Goal: Task Accomplishment & Management: Complete application form

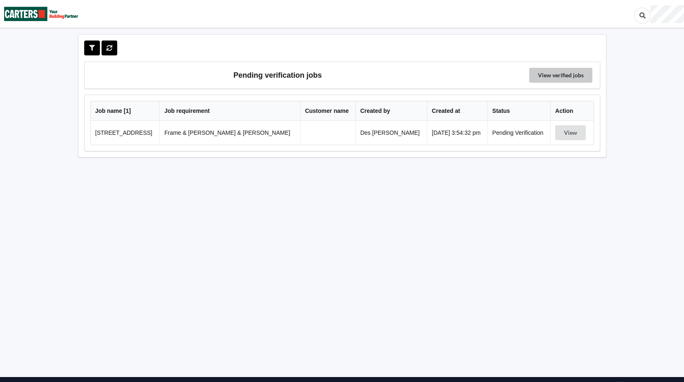
click at [557, 74] on link "View verified jobs" at bounding box center [560, 75] width 63 height 15
click at [563, 132] on button "View" at bounding box center [570, 132] width 31 height 15
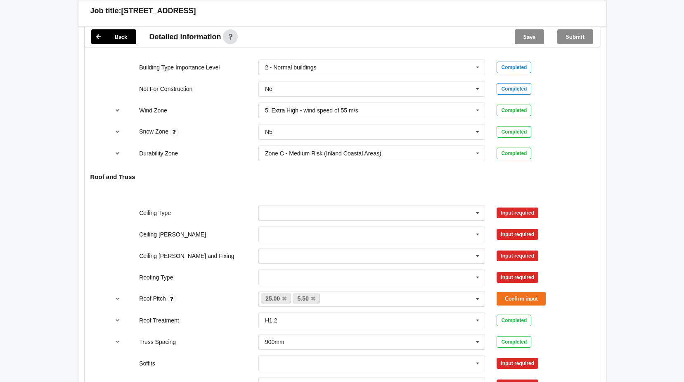
scroll to position [372, 0]
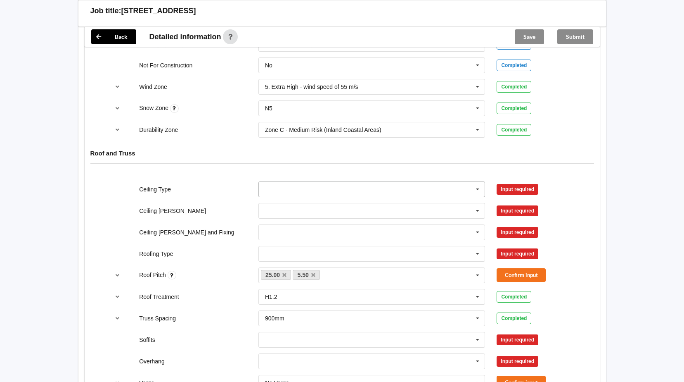
click at [478, 182] on icon at bounding box center [478, 189] width 12 height 15
click at [289, 201] on span "10mm Gib" at bounding box center [278, 204] width 27 height 7
click at [477, 203] on icon at bounding box center [478, 210] width 12 height 15
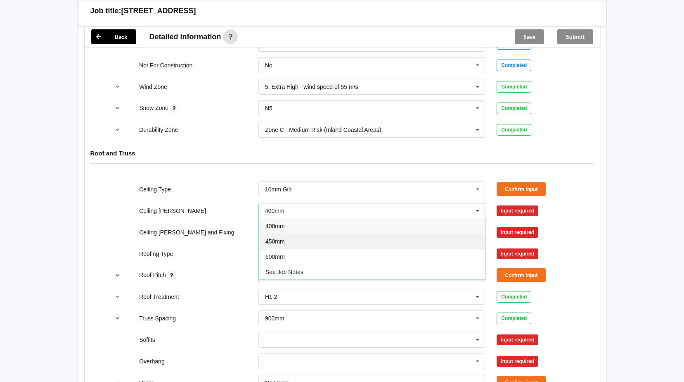
click at [337, 234] on div "450mm" at bounding box center [372, 240] width 226 height 15
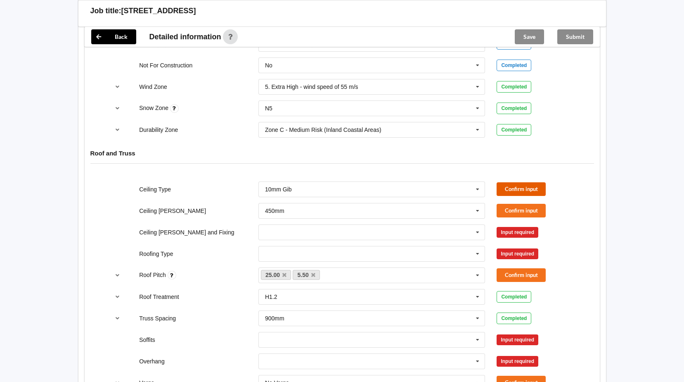
click at [520, 182] on button "Confirm input" at bounding box center [521, 189] width 49 height 14
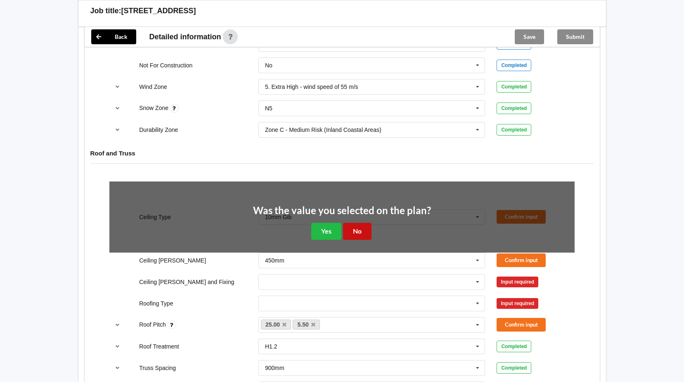
click at [356, 223] on button "No" at bounding box center [357, 231] width 28 height 17
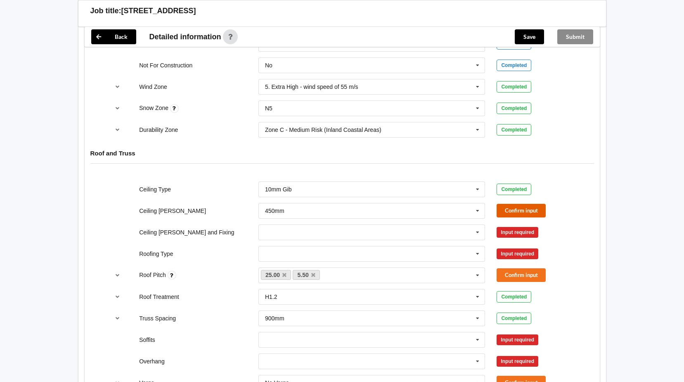
click at [527, 204] on button "Confirm input" at bounding box center [521, 211] width 49 height 14
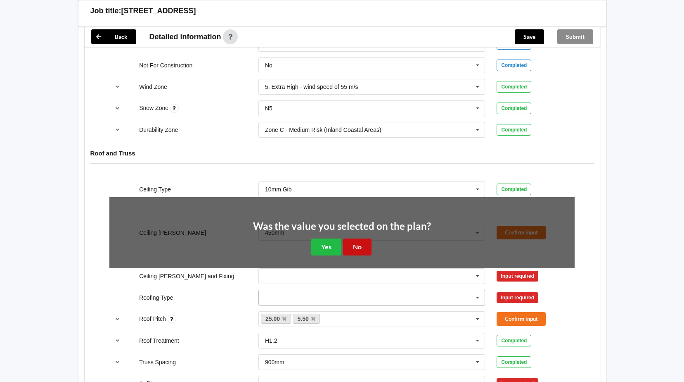
click at [358, 241] on button "No" at bounding box center [357, 246] width 28 height 17
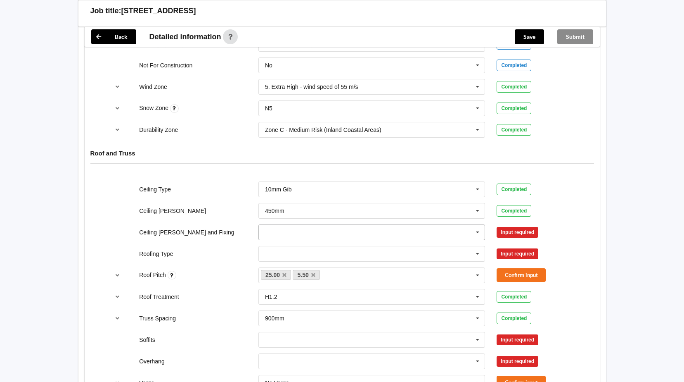
click at [478, 225] on icon at bounding box center [478, 232] width 12 height 15
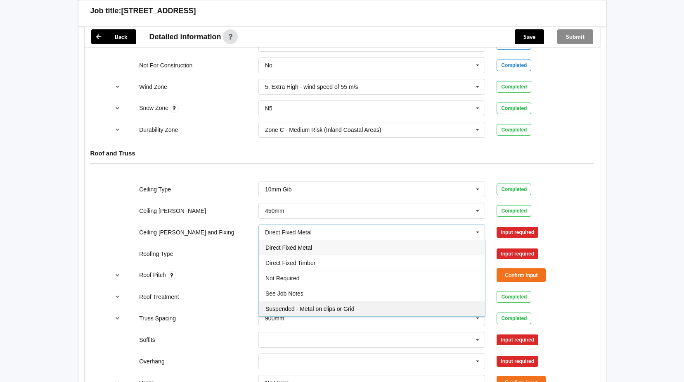
click at [346, 305] on span "Suspended - Metal on clips or Grid" at bounding box center [309, 308] width 89 height 7
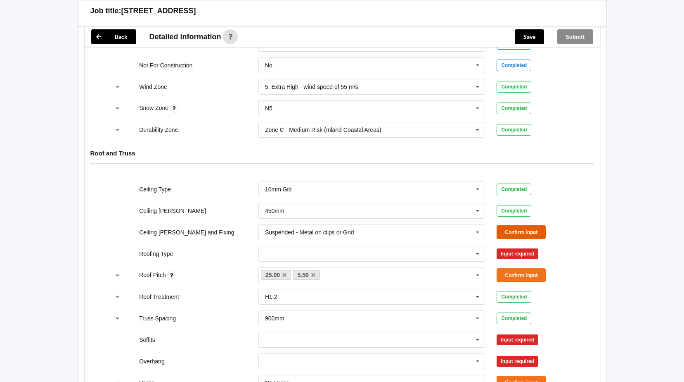
click at [527, 225] on button "Confirm input" at bounding box center [521, 232] width 49 height 14
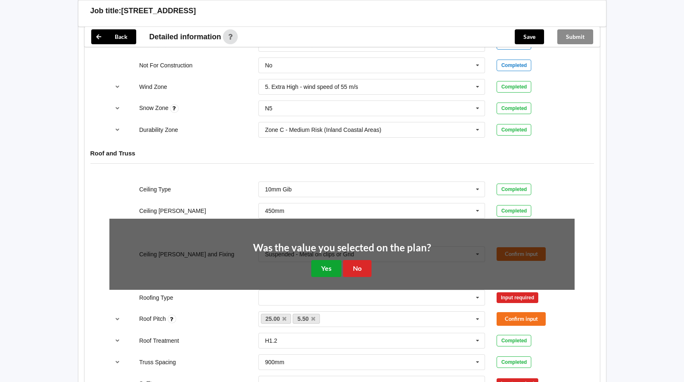
click at [330, 260] on button "Yes" at bounding box center [326, 268] width 30 height 17
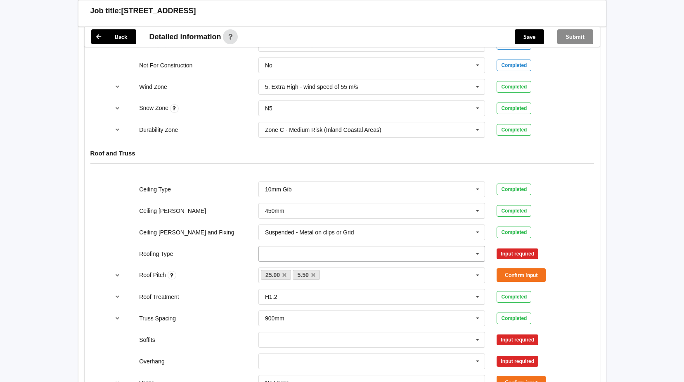
click at [478, 246] on icon at bounding box center [478, 253] width 12 height 15
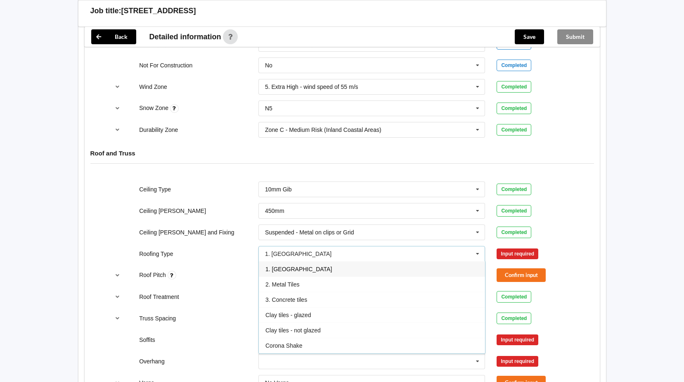
click at [409, 262] on div "1. [GEOGRAPHIC_DATA]" at bounding box center [372, 268] width 226 height 15
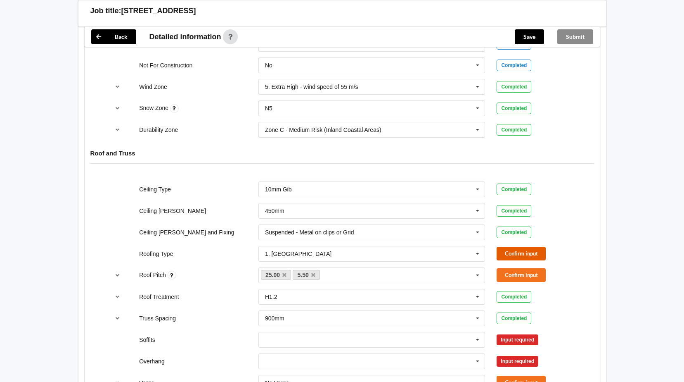
click at [518, 246] on button "Confirm input" at bounding box center [521, 253] width 49 height 14
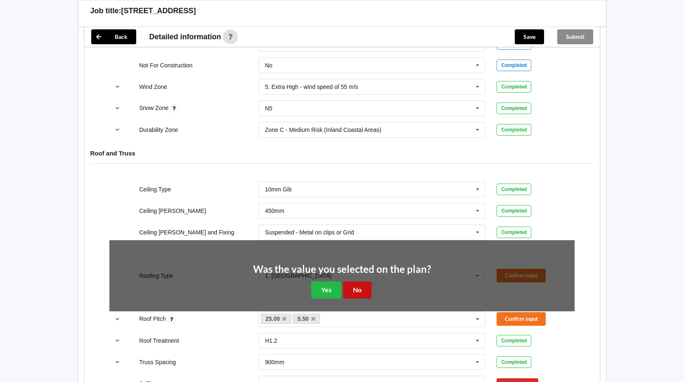
click at [362, 282] on button "No" at bounding box center [357, 289] width 28 height 17
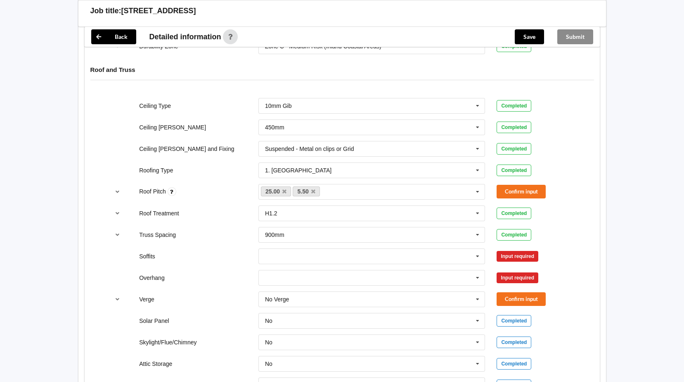
scroll to position [457, 0]
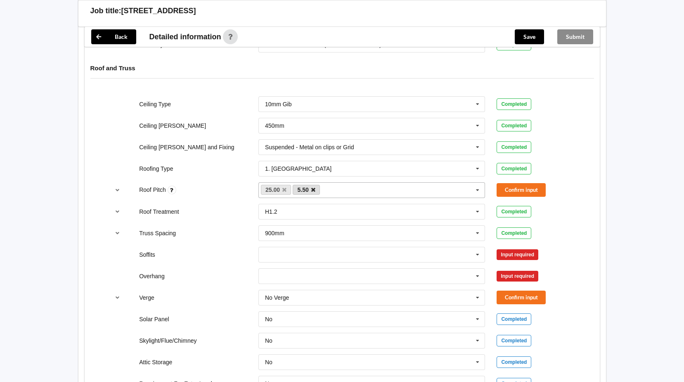
click at [313, 187] on icon at bounding box center [313, 189] width 4 height 5
click at [525, 183] on button "Confirm input" at bounding box center [521, 190] width 49 height 14
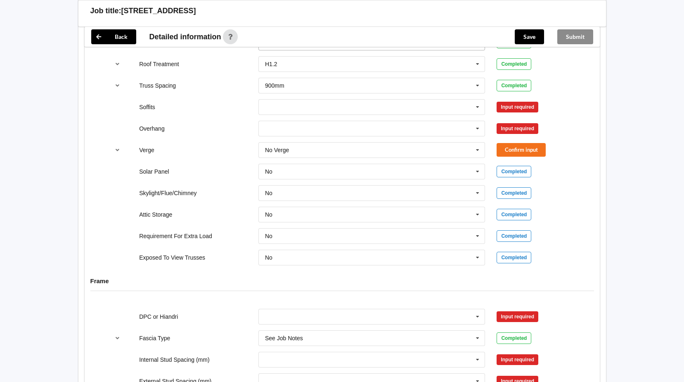
scroll to position [584, 0]
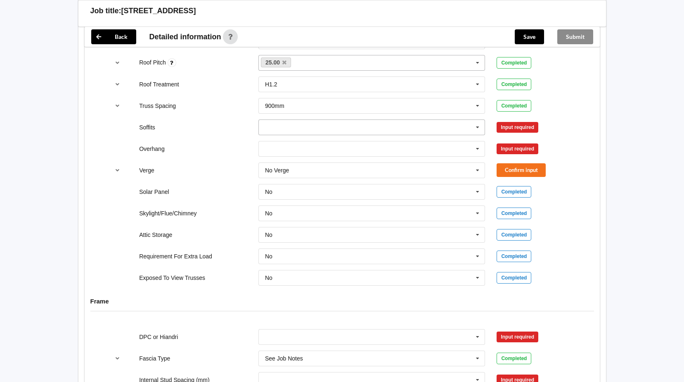
click at [478, 120] on icon at bounding box center [478, 127] width 12 height 15
click at [451, 136] on div "Boxed" at bounding box center [372, 142] width 226 height 15
click at [526, 120] on button "Confirm input" at bounding box center [521, 127] width 49 height 14
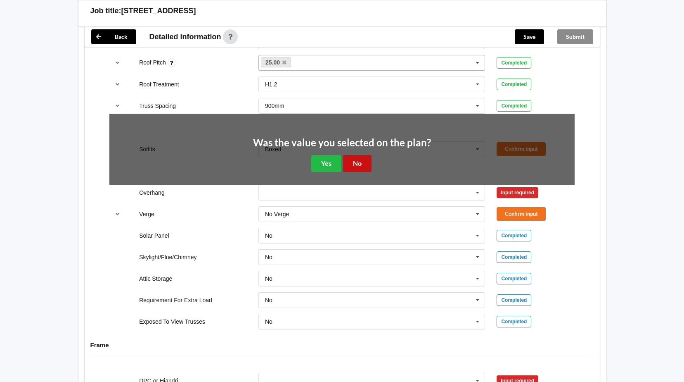
click at [352, 155] on button "No" at bounding box center [357, 163] width 28 height 17
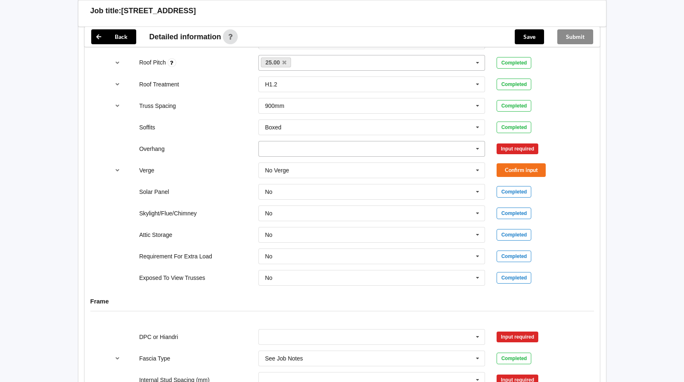
click at [478, 141] on icon at bounding box center [478, 148] width 12 height 15
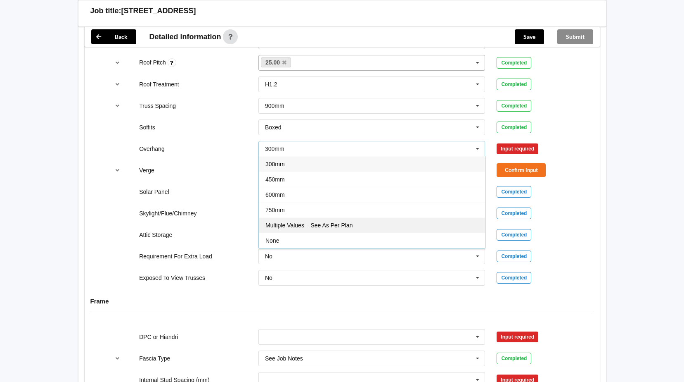
click at [354, 218] on div "Multiple Values – See As Per Plan" at bounding box center [372, 224] width 226 height 15
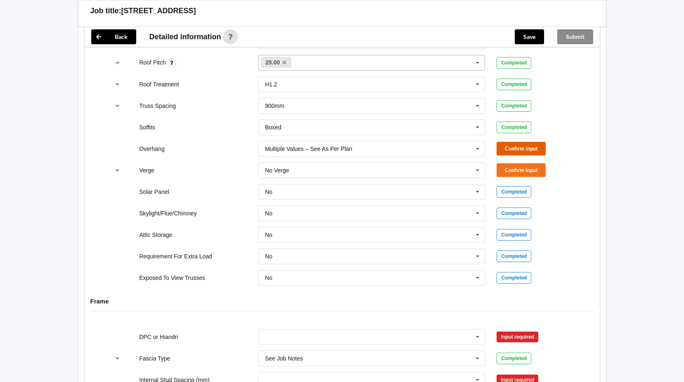
click at [526, 142] on button "Confirm input" at bounding box center [521, 149] width 49 height 14
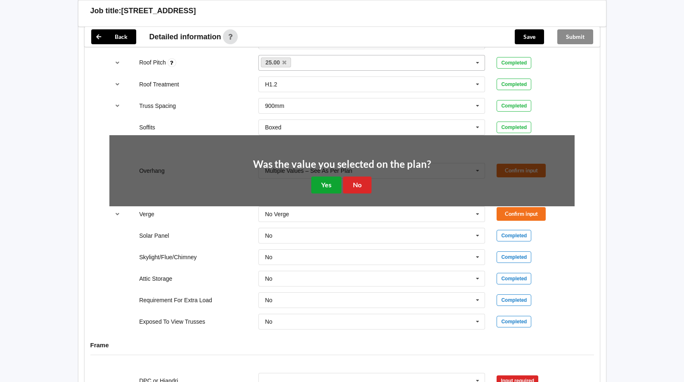
click at [331, 178] on button "Yes" at bounding box center [326, 184] width 30 height 17
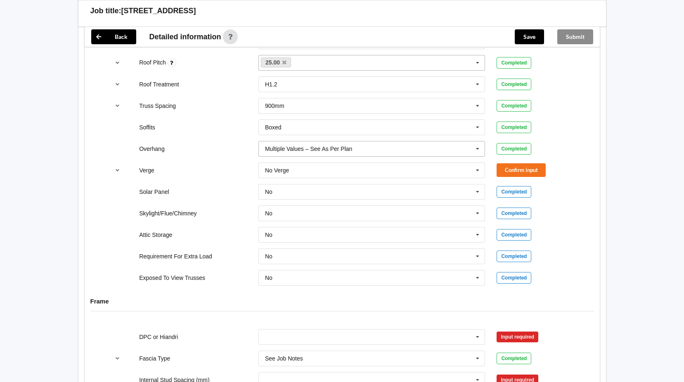
click at [477, 141] on icon at bounding box center [478, 148] width 12 height 15
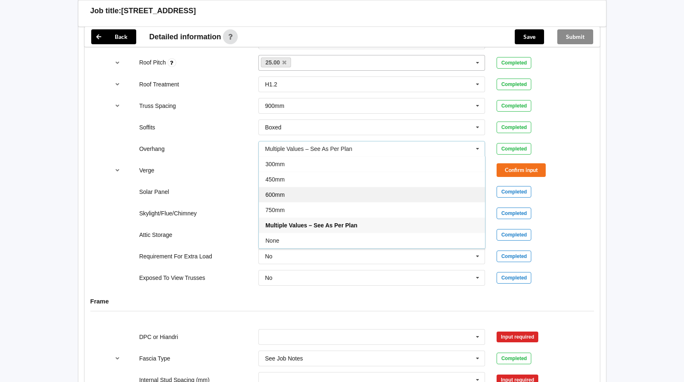
click at [280, 191] on span "600mm" at bounding box center [274, 194] width 19 height 7
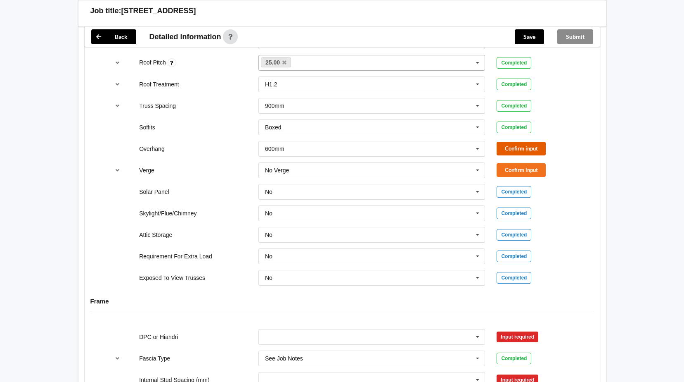
click at [529, 142] on button "Confirm input" at bounding box center [521, 149] width 49 height 14
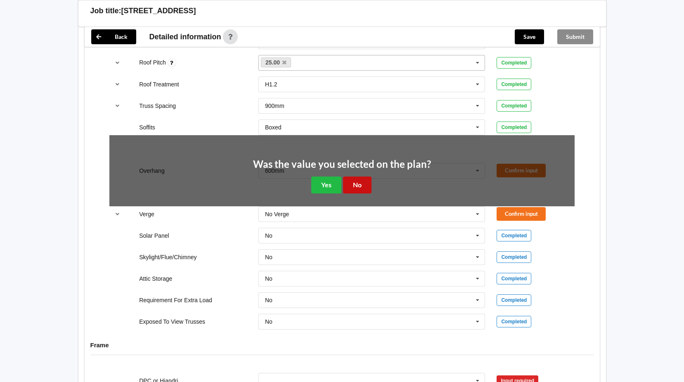
click at [352, 176] on button "No" at bounding box center [357, 184] width 28 height 17
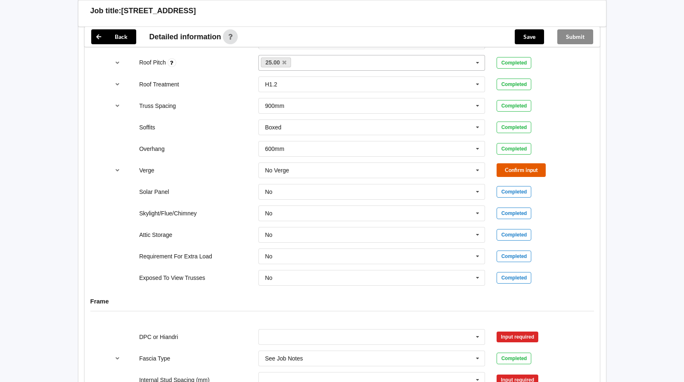
click at [529, 163] on button "Confirm input" at bounding box center [521, 170] width 49 height 14
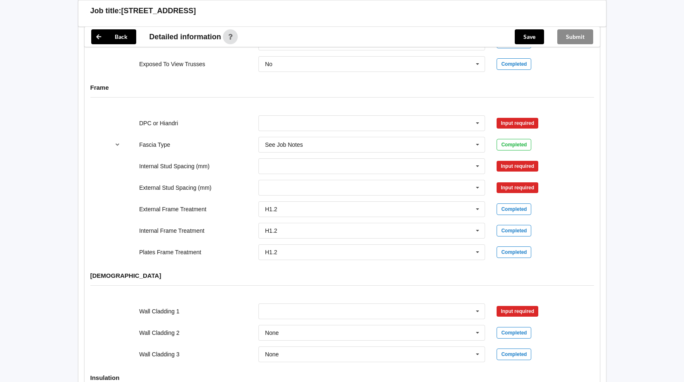
scroll to position [788, 0]
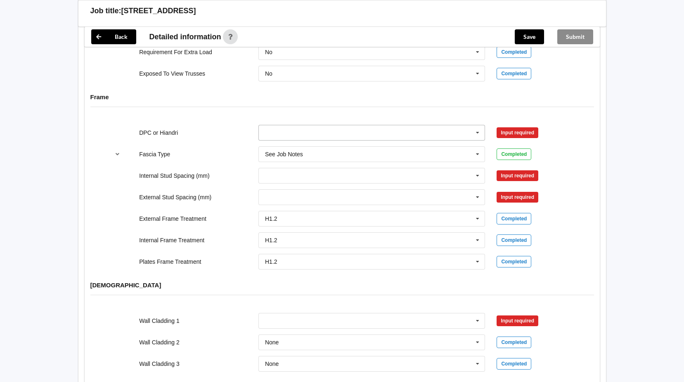
click at [478, 125] on icon at bounding box center [478, 132] width 12 height 15
click at [449, 125] on input "text" at bounding box center [372, 132] width 226 height 15
click at [524, 126] on button "Confirm input" at bounding box center [521, 133] width 49 height 14
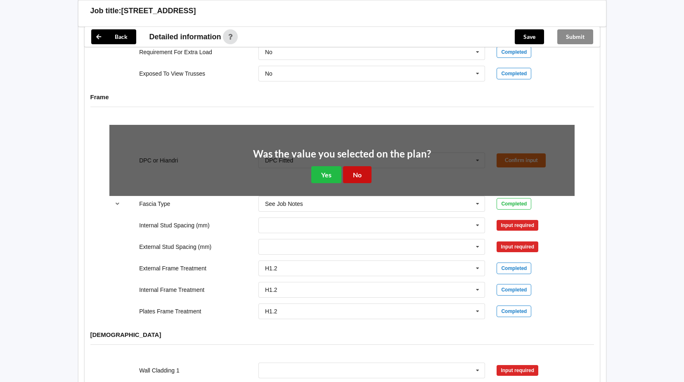
click at [350, 166] on button "No" at bounding box center [357, 174] width 28 height 17
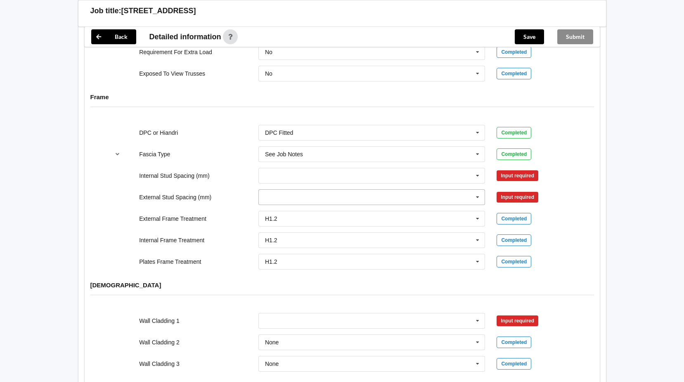
click at [478, 190] on icon at bounding box center [478, 197] width 12 height 15
drag, startPoint x: 373, startPoint y: 221, endPoint x: 454, endPoint y: 181, distance: 89.9
click at [374, 221] on div "400" at bounding box center [372, 227] width 226 height 15
click at [528, 190] on button "Confirm input" at bounding box center [521, 197] width 49 height 14
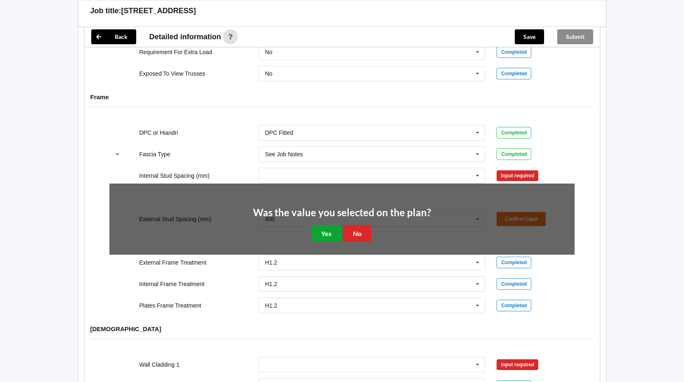
click at [336, 225] on button "Yes" at bounding box center [326, 233] width 30 height 17
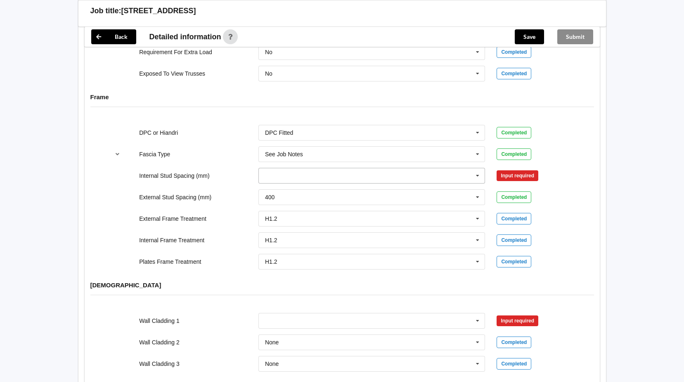
click at [477, 168] on icon at bounding box center [478, 175] width 12 height 15
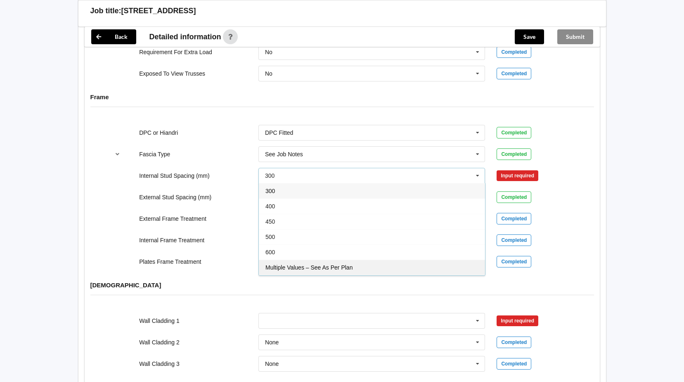
click at [363, 259] on div "Multiple Values – See As Per Plan" at bounding box center [372, 266] width 226 height 15
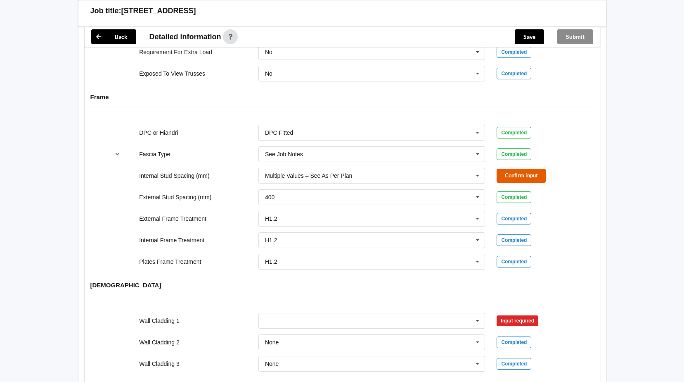
click at [513, 168] on button "Confirm input" at bounding box center [521, 175] width 49 height 14
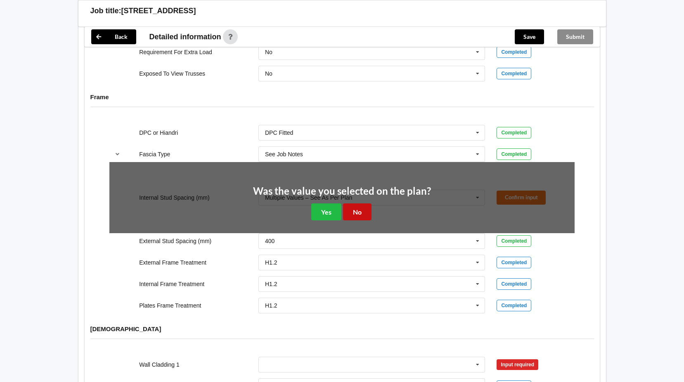
drag, startPoint x: 358, startPoint y: 204, endPoint x: 486, endPoint y: 203, distance: 127.6
click at [358, 203] on button "No" at bounding box center [357, 211] width 28 height 17
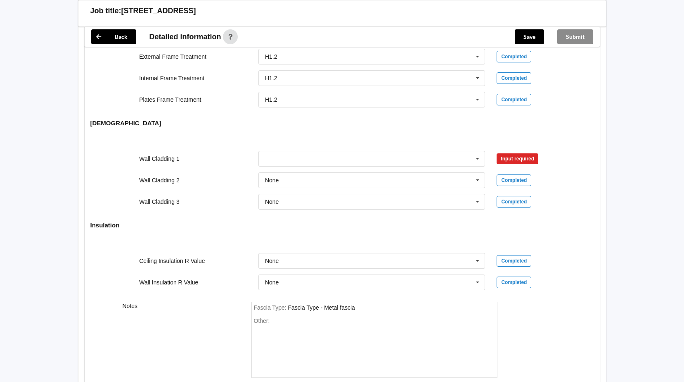
scroll to position [953, 0]
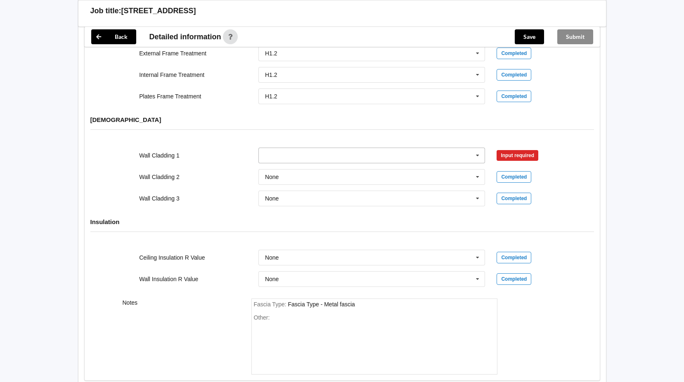
click at [479, 148] on icon at bounding box center [478, 155] width 12 height 15
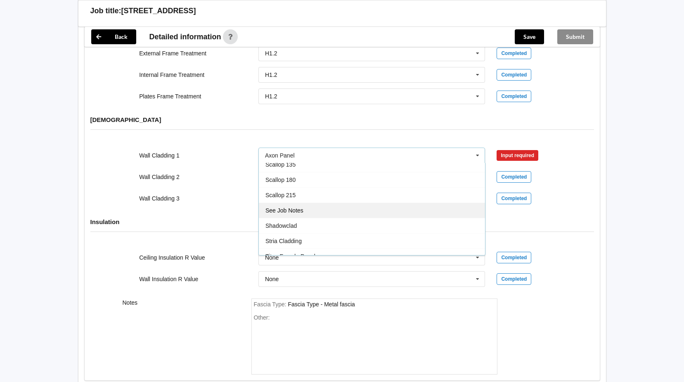
drag, startPoint x: 287, startPoint y: 198, endPoint x: 377, endPoint y: 193, distance: 91.0
click at [287, 202] on div "See Job Notes" at bounding box center [372, 209] width 226 height 15
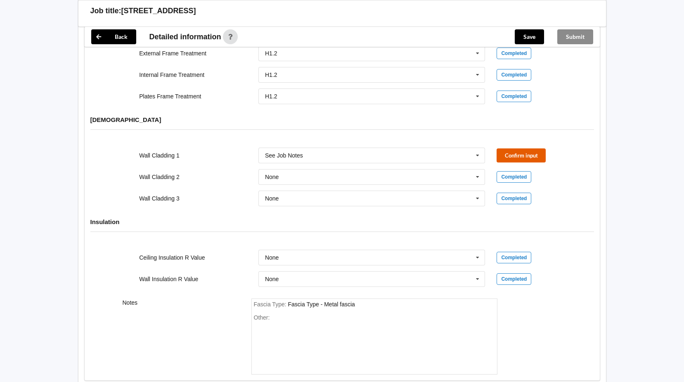
click at [523, 148] on button "Confirm input" at bounding box center [521, 155] width 49 height 14
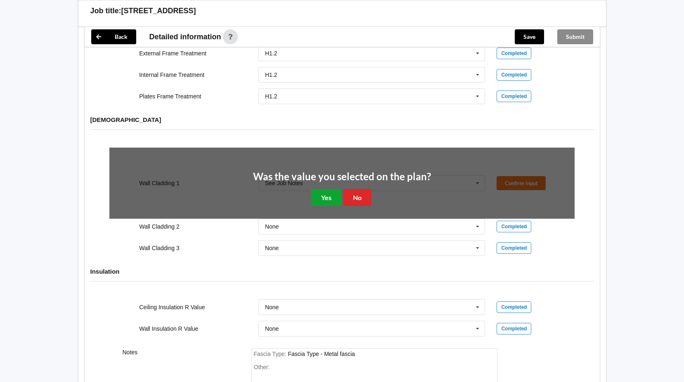
click at [335, 189] on button "Yes" at bounding box center [326, 197] width 30 height 17
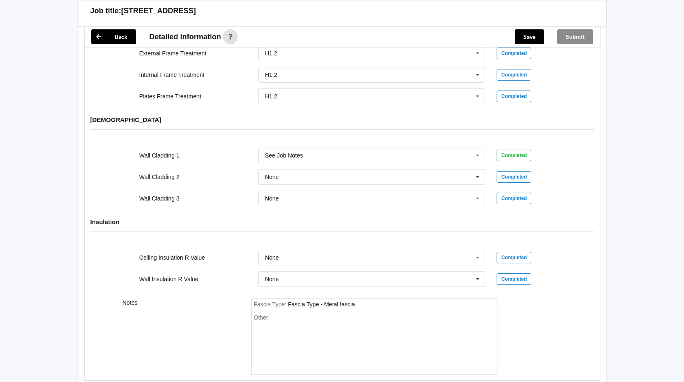
scroll to position [997, 0]
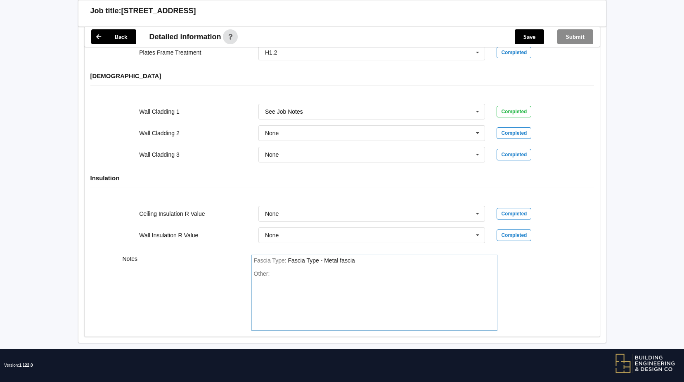
click at [280, 270] on div "Other:" at bounding box center [374, 299] width 241 height 58
click at [391, 270] on div "Other: Cladding Macrocarpa Vertical Weatherboard" at bounding box center [374, 299] width 241 height 58
click at [396, 270] on div "Other: Cladding Macrocarpa Vertical Weatherboard" at bounding box center [374, 299] width 241 height 58
click at [385, 270] on div "Cladding Macrocarpa Vertical Weatherboard" at bounding box center [328, 273] width 114 height 7
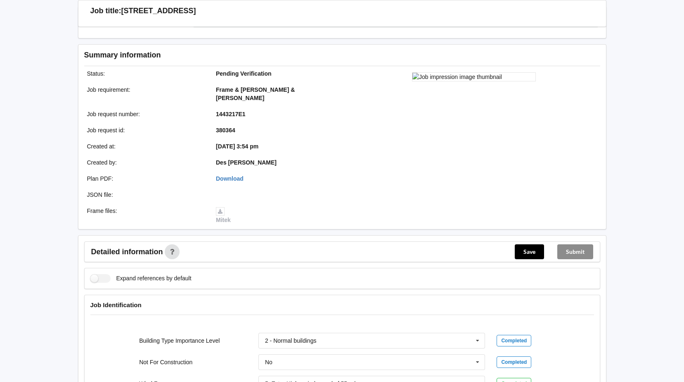
scroll to position [116, 0]
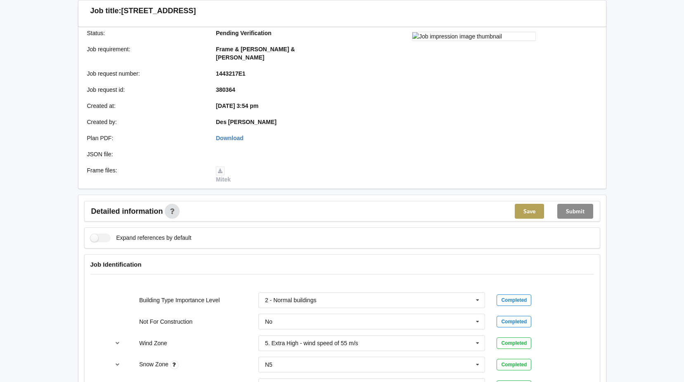
click at [528, 204] on button "Save" at bounding box center [529, 211] width 29 height 15
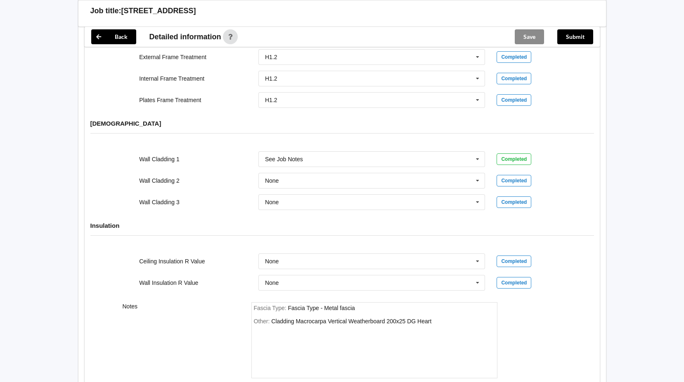
scroll to position [959, 0]
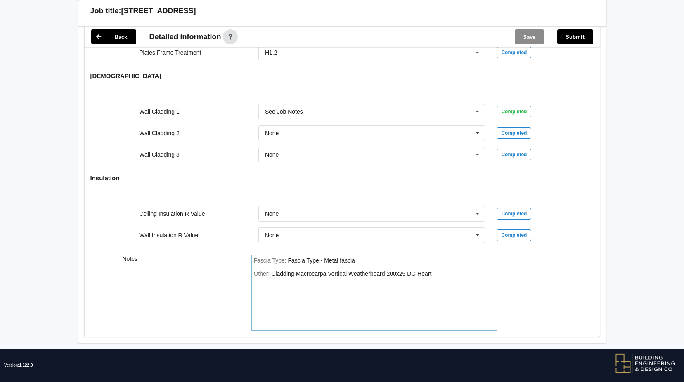
click at [279, 285] on div "Other: Cladding Macrocarpa Vertical Weatherboard 200x25 DG Heart" at bounding box center [374, 299] width 241 height 58
click at [440, 270] on div "Other: Cladding Macrocarpa Vertical Weatherboard 200x25 DG Heart" at bounding box center [374, 299] width 241 height 58
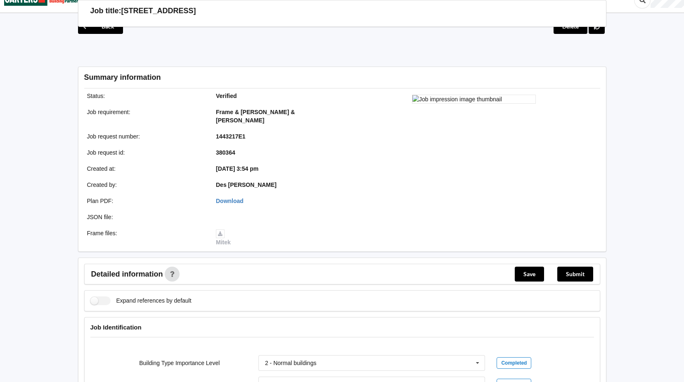
scroll to position [14, 0]
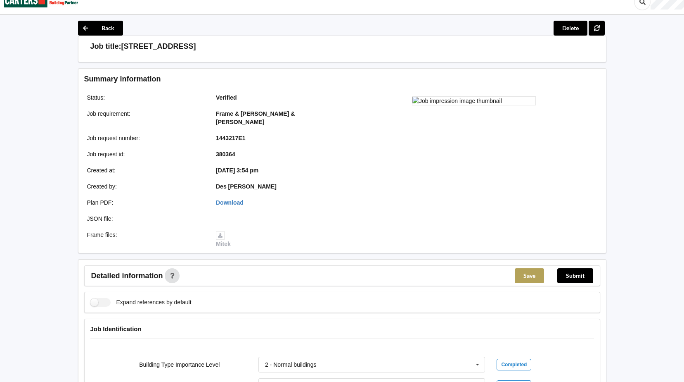
click at [526, 268] on button "Save" at bounding box center [529, 275] width 29 height 15
click at [579, 268] on button "Submit" at bounding box center [575, 275] width 36 height 15
